Goal: Transaction & Acquisition: Purchase product/service

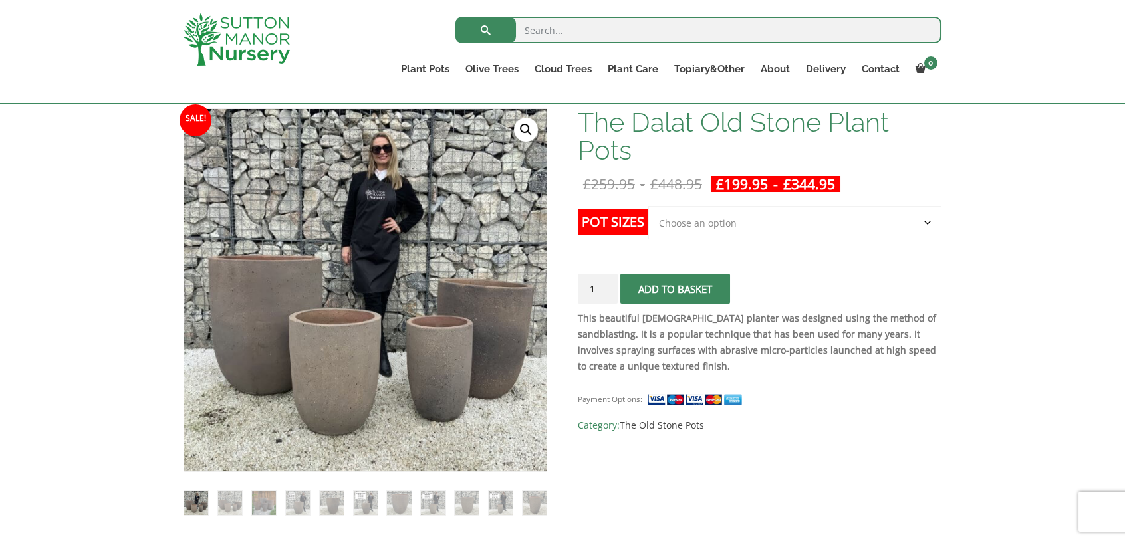
scroll to position [200, 0]
click at [910, 227] on select "Choose an option Click here to buy the 4th to Largest Pot In The Picture Click …" at bounding box center [795, 222] width 293 height 33
click at [649, 206] on select "Choose an option Click here to buy the 4th to Largest Pot In The Picture Click …" at bounding box center [795, 222] width 293 height 33
select select "Click here to buy the 4th to Largest Pot In The Picture"
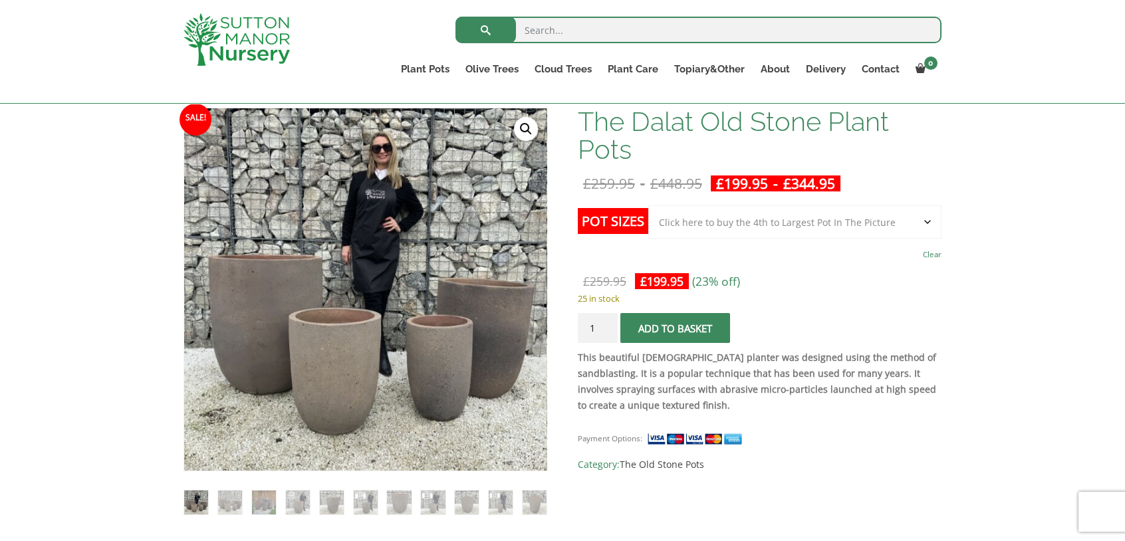
click at [675, 329] on span "submit" at bounding box center [675, 329] width 0 height 0
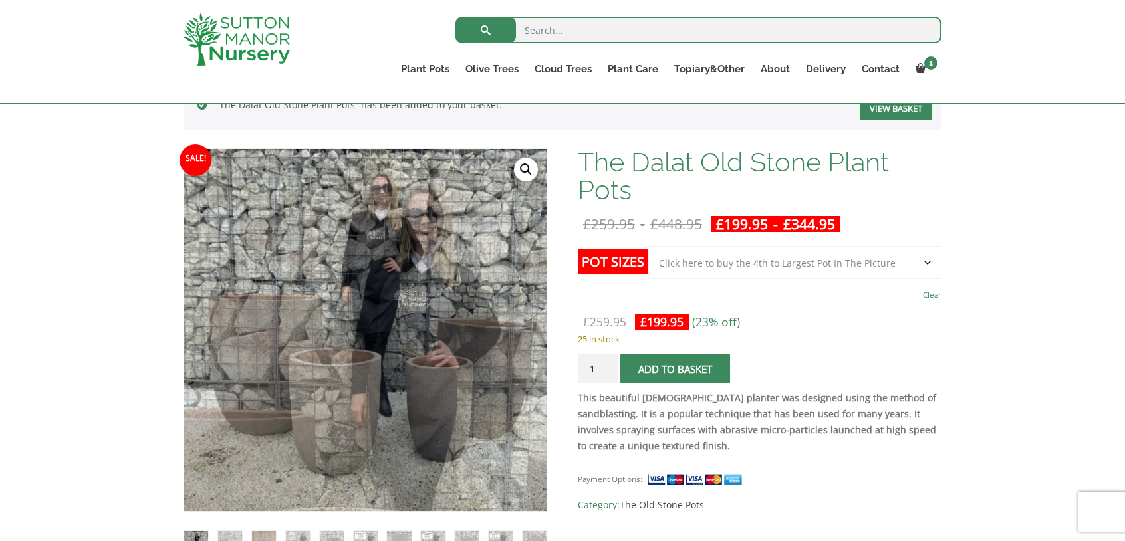
scroll to position [200, 0]
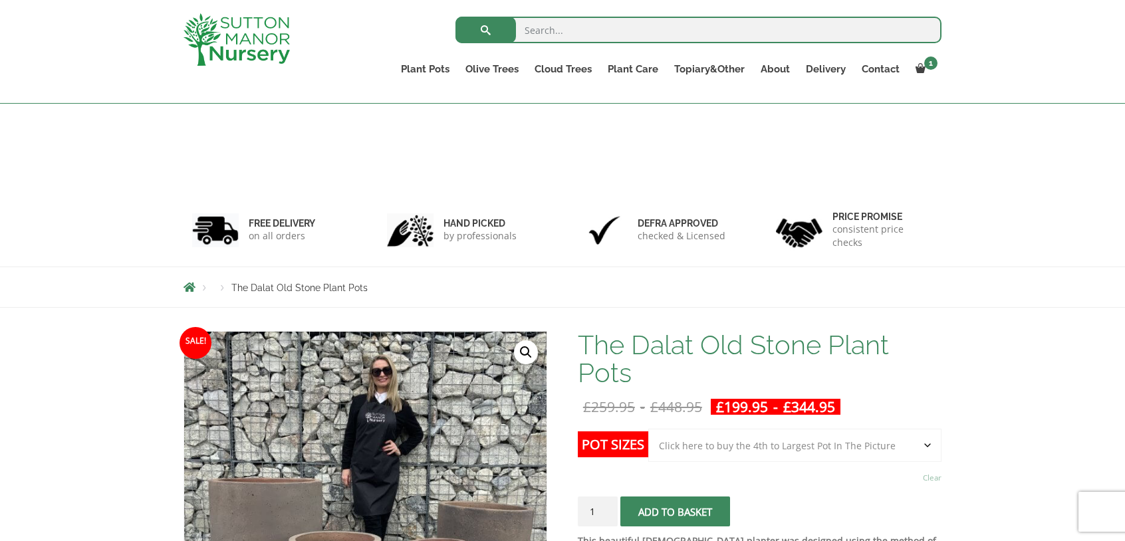
select select "Click here to buy the 4th to Largest Pot In The Picture"
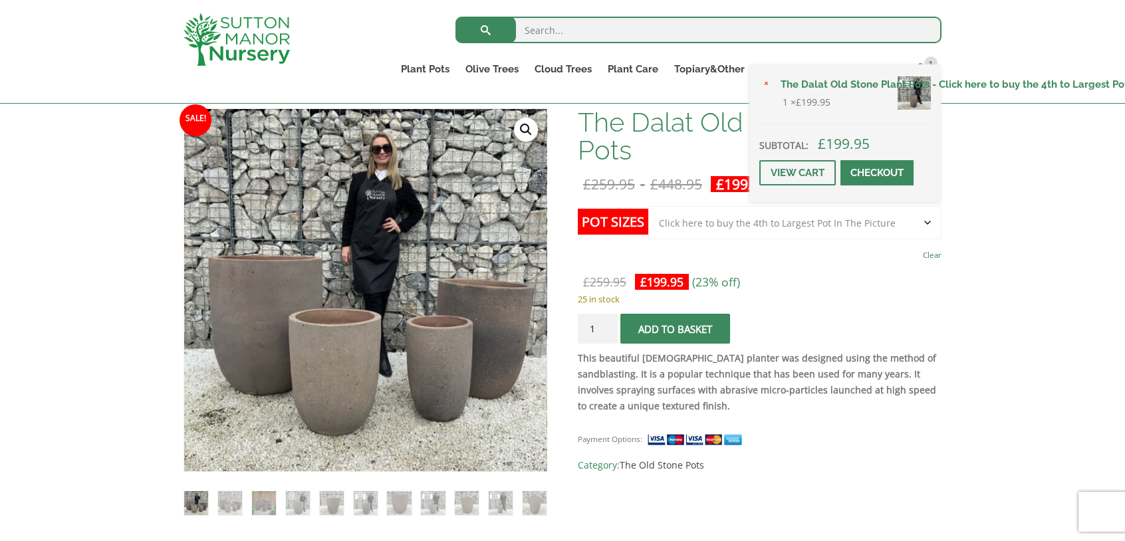
click at [917, 62] on link "1" at bounding box center [925, 69] width 34 height 19
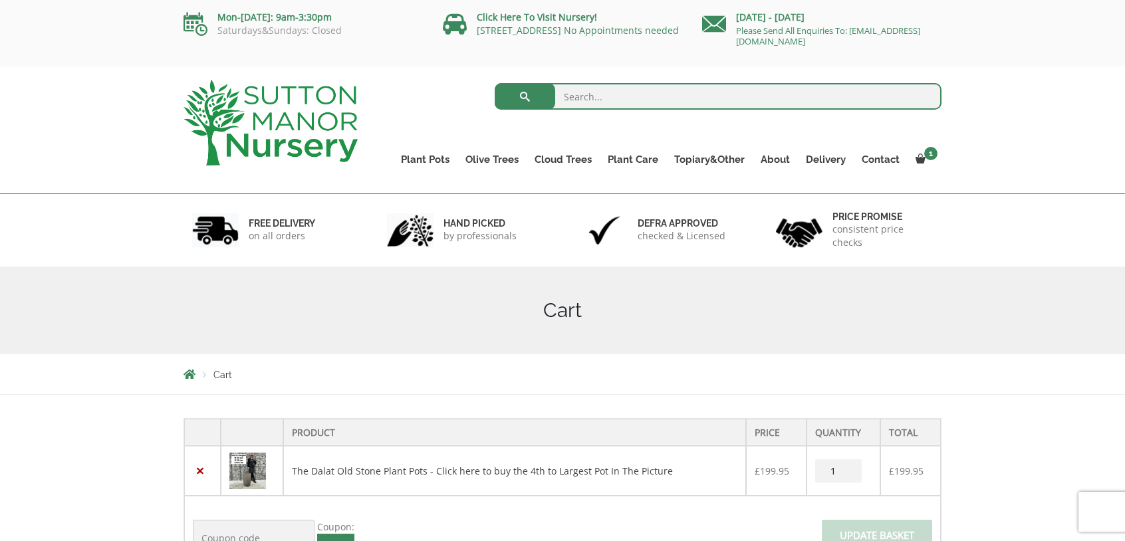
scroll to position [200, 0]
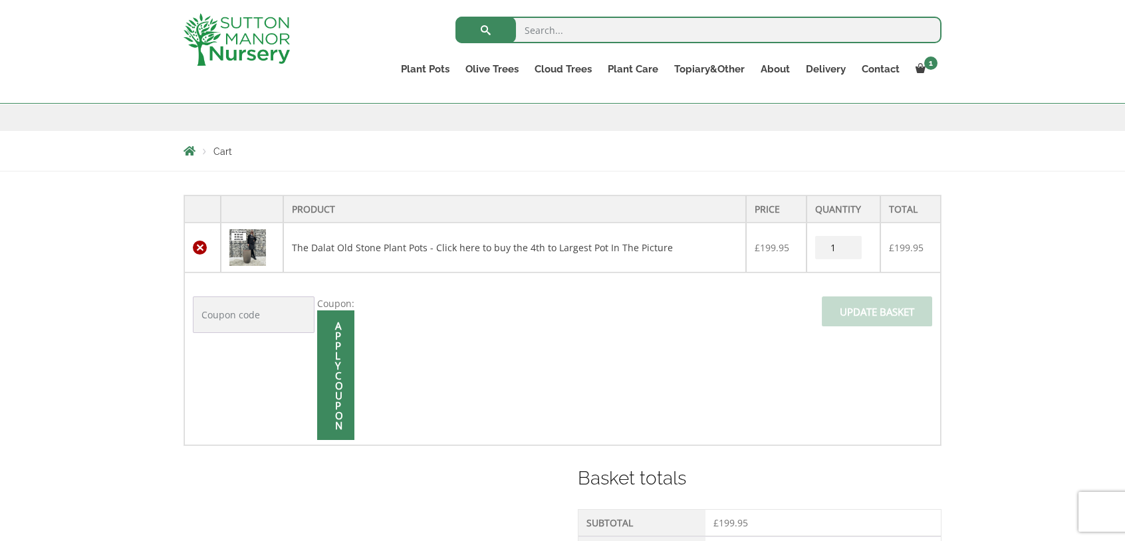
click at [200, 248] on link "×" at bounding box center [200, 248] width 14 height 14
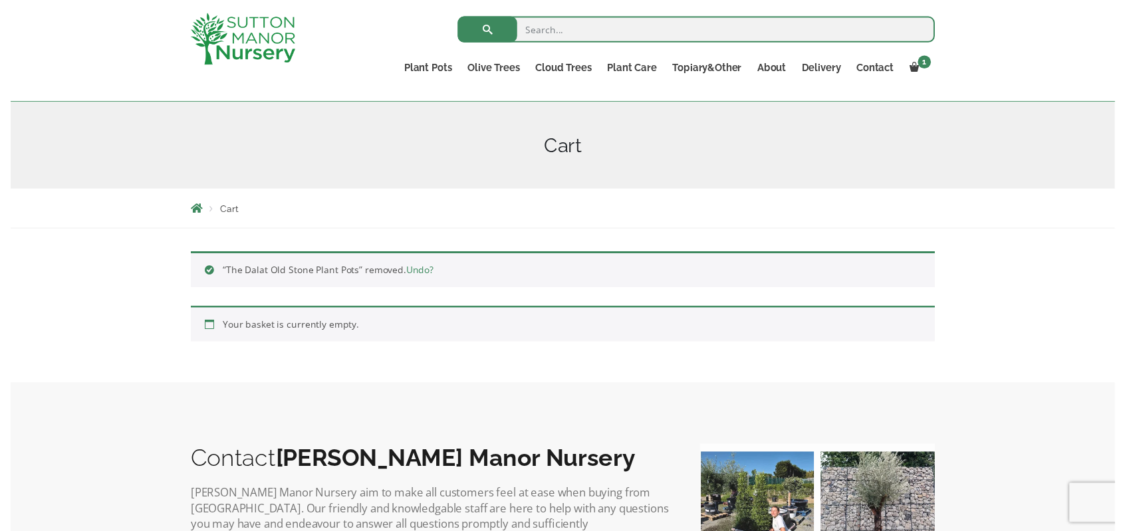
scroll to position [0, 0]
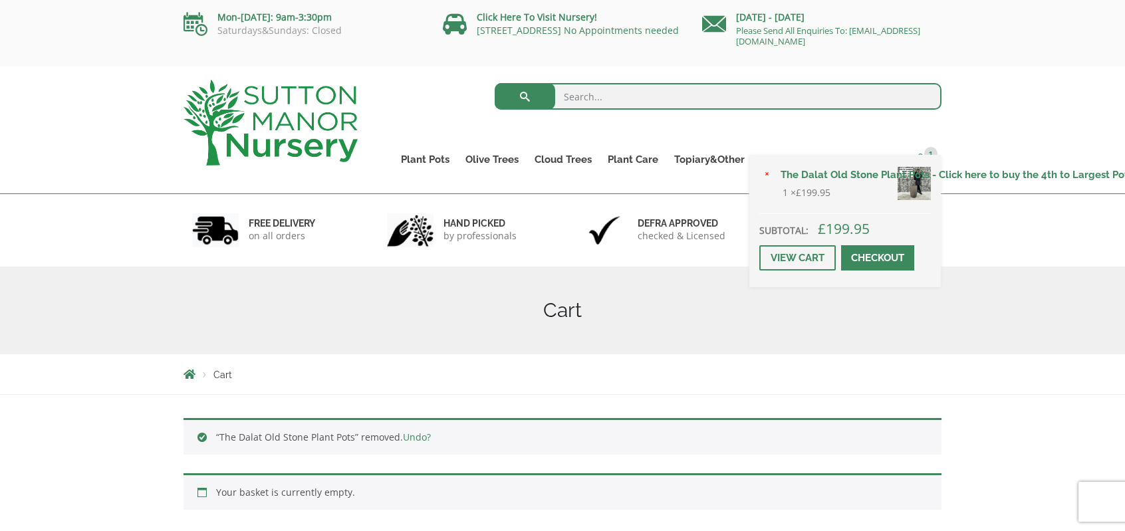
click at [931, 150] on span "1" at bounding box center [931, 153] width 13 height 13
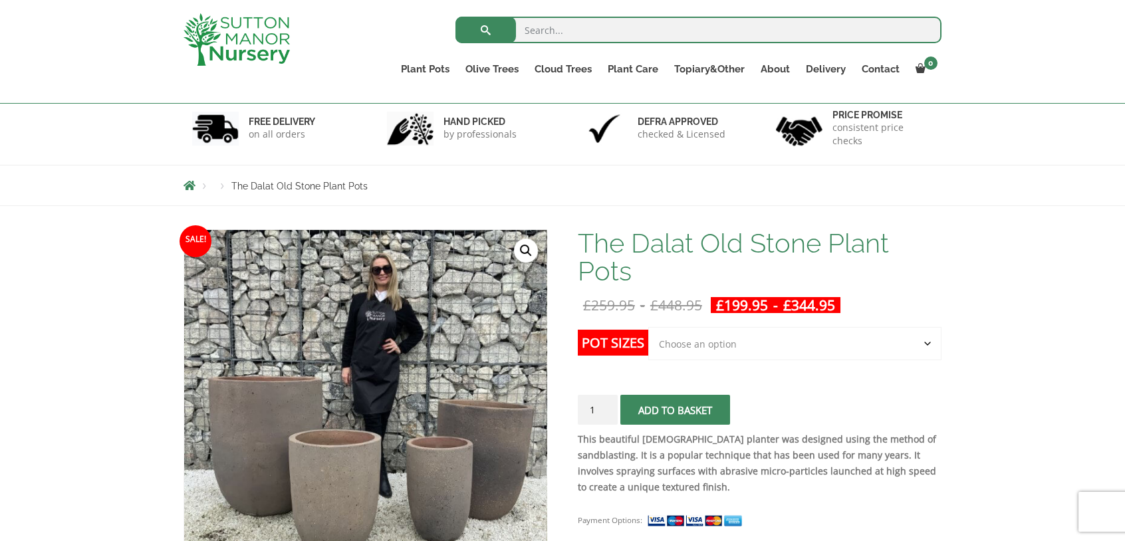
scroll to position [133, 0]
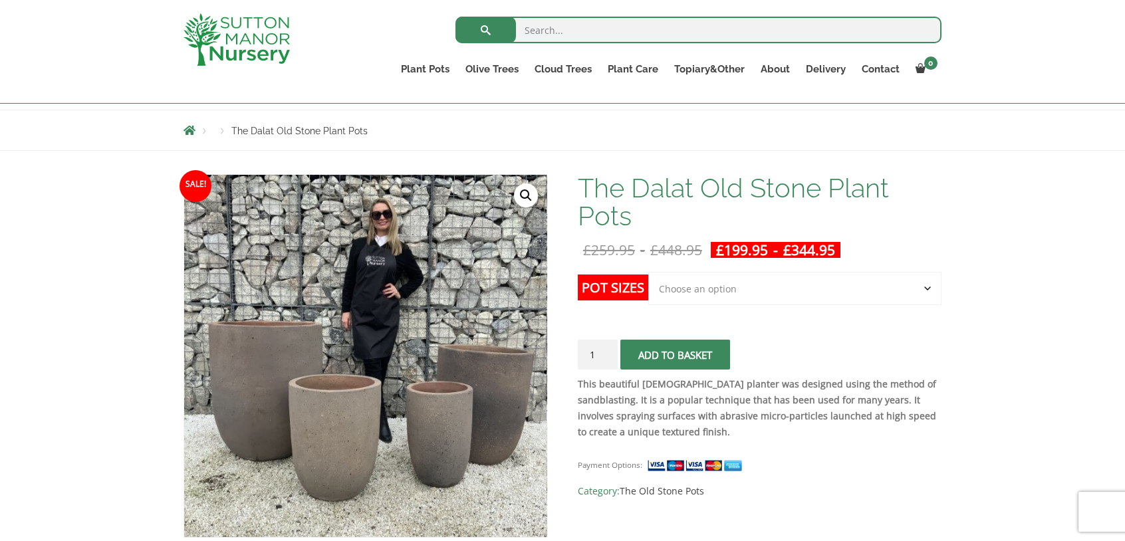
click at [740, 293] on select "Choose an option Click here to buy the 4th to Largest Pot In The Picture Click …" at bounding box center [795, 288] width 293 height 33
click at [649, 272] on select "Choose an option Click here to buy the 4th to Largest Pot In The Picture Click …" at bounding box center [795, 288] width 293 height 33
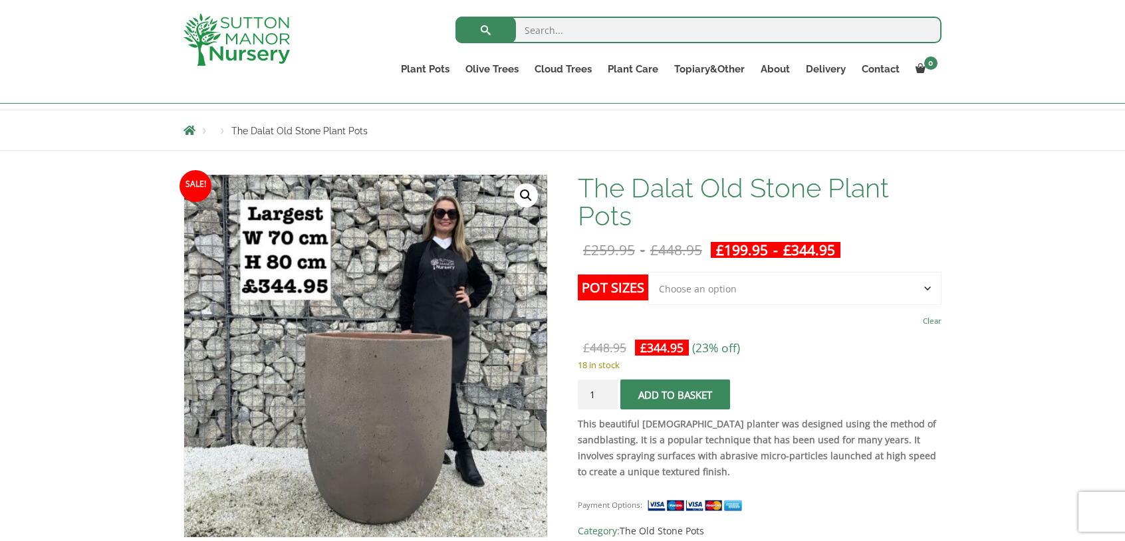
click at [844, 292] on select "Choose an option Click here to buy the 4th to Largest Pot In The Picture Click …" at bounding box center [795, 288] width 293 height 33
click at [649, 272] on select "Choose an option Click here to buy the 4th to Largest Pot In The Picture Click …" at bounding box center [795, 288] width 293 height 33
click at [738, 286] on select "Choose an option Click here to buy the 4th to Largest Pot In The Picture Click …" at bounding box center [795, 288] width 293 height 33
select select "Click here to buy the Largest pot In The Picture"
click at [649, 272] on select "Choose an option Click here to buy the 4th to Largest Pot In The Picture Click …" at bounding box center [795, 288] width 293 height 33
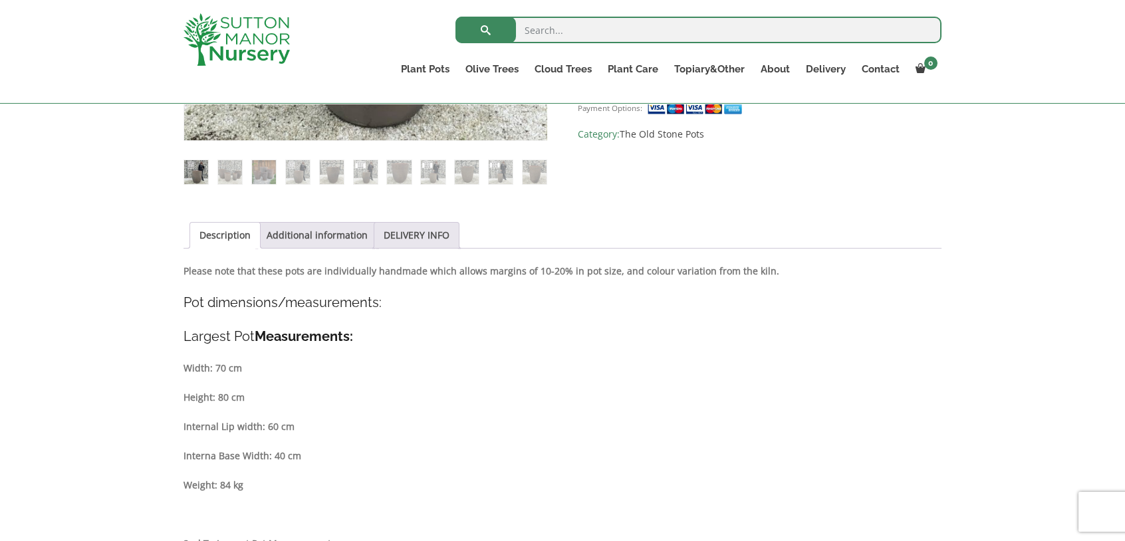
scroll to position [532, 0]
click at [309, 240] on link "Additional information" at bounding box center [317, 233] width 101 height 25
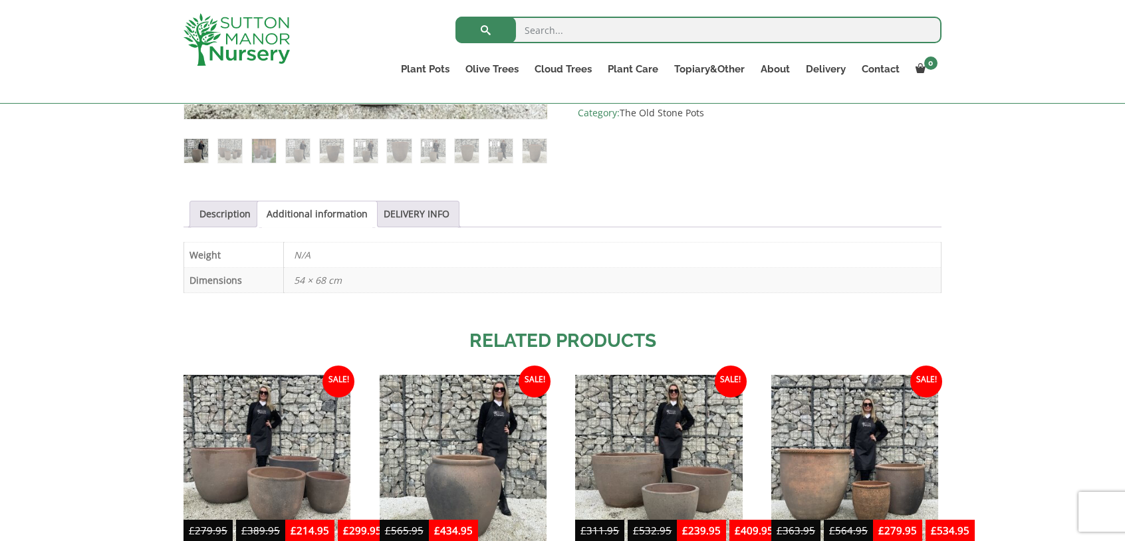
scroll to position [399, 0]
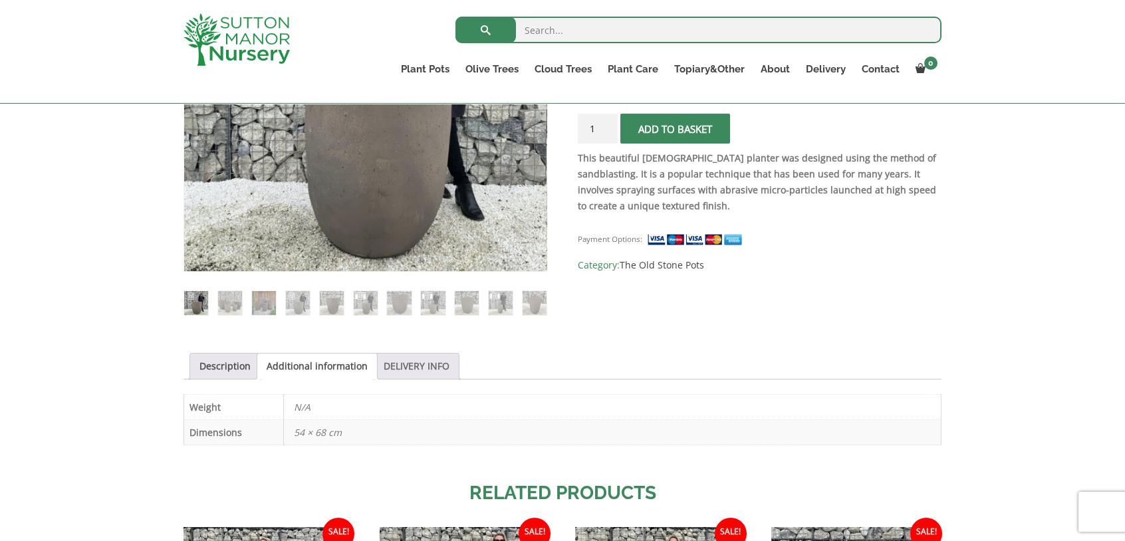
click at [402, 354] on link "DELIVERY INFO" at bounding box center [417, 366] width 66 height 25
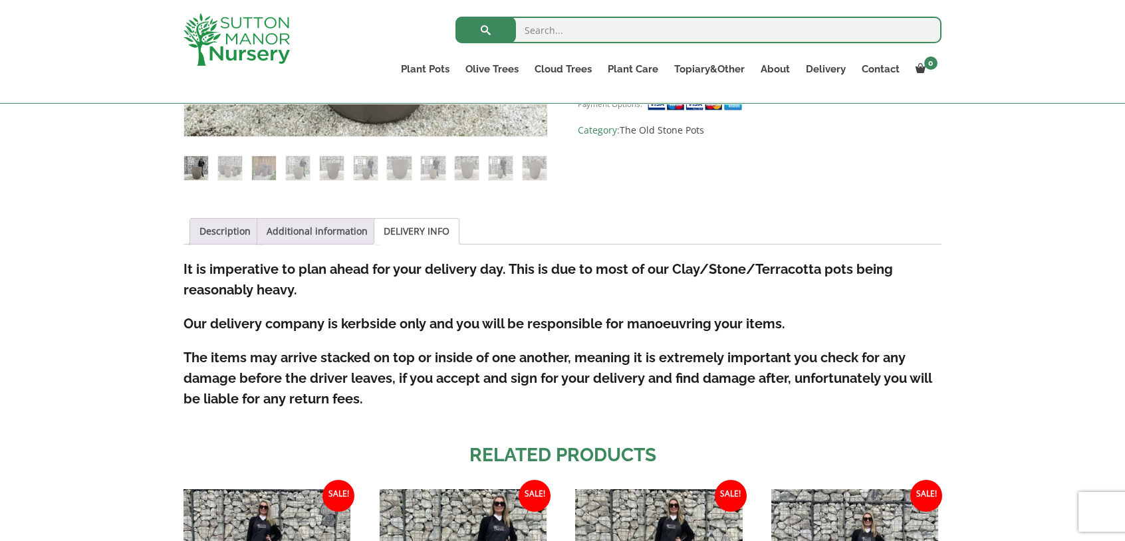
scroll to position [532, 0]
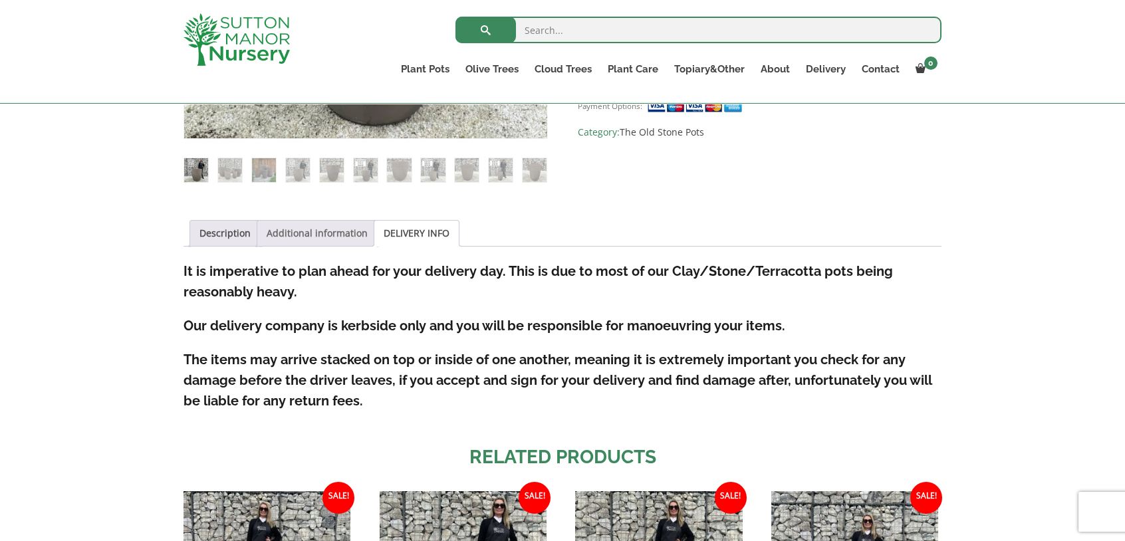
click at [304, 232] on link "Additional information" at bounding box center [317, 233] width 101 height 25
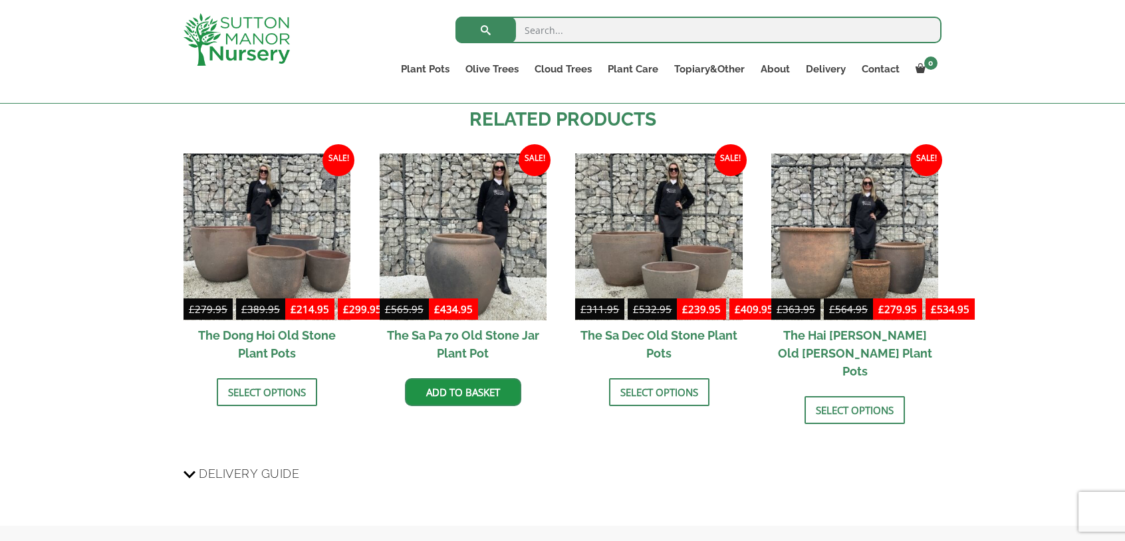
scroll to position [599, 0]
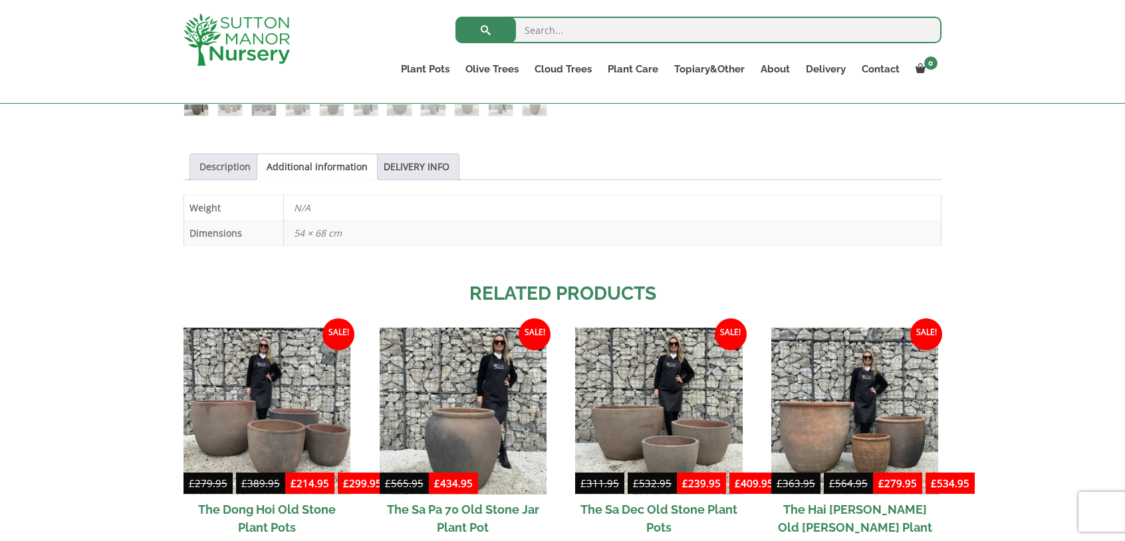
click at [224, 171] on link "Description" at bounding box center [225, 166] width 51 height 25
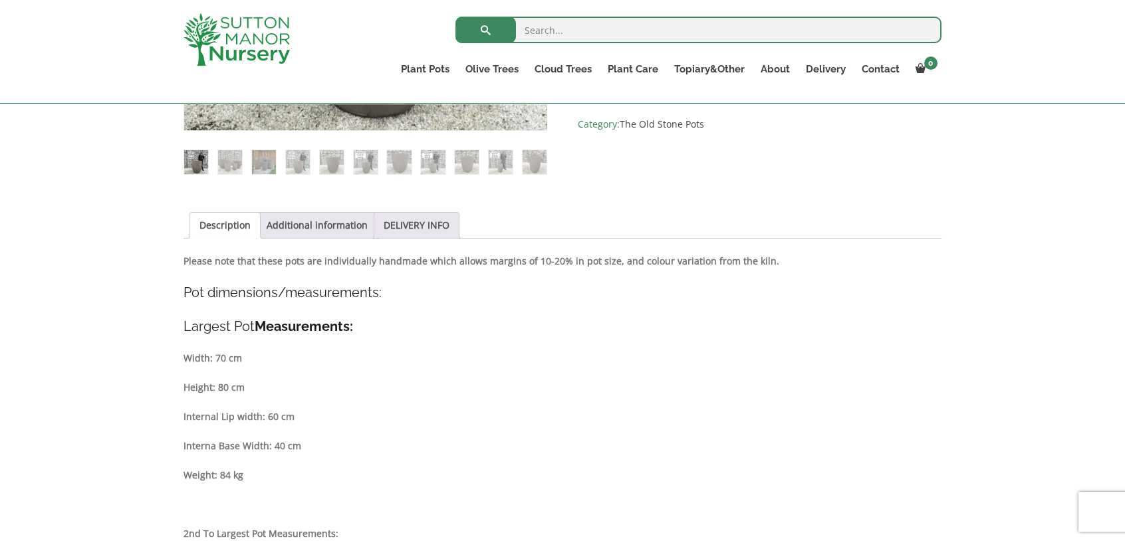
scroll to position [532, 0]
